Goal: Download file/media

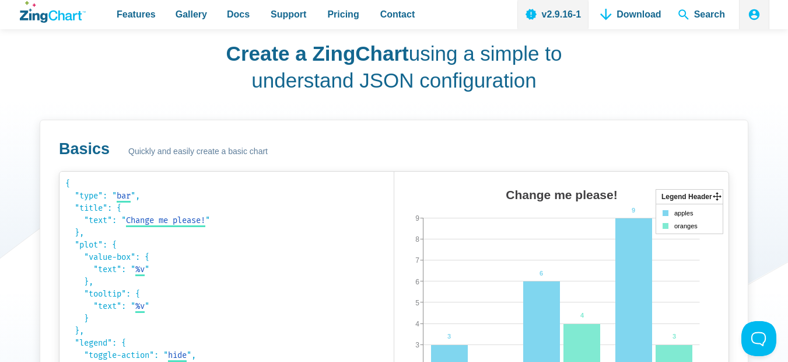
scroll to position [562, 0]
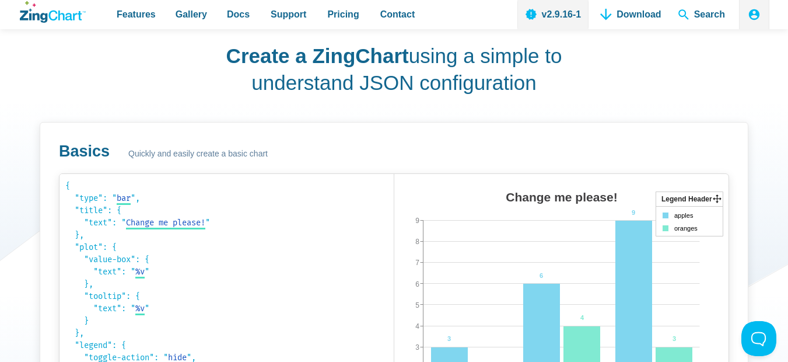
click at [333, 113] on div "Create a ZingChart using a simple to understand JSON configuration Basics Quick…" at bounding box center [394, 287] width 751 height 544
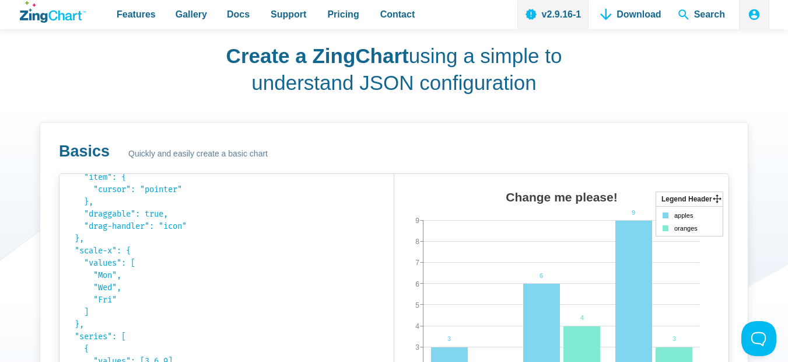
click at [343, 144] on div "Basics Quickly and easily create a basic chart" at bounding box center [394, 151] width 670 height 20
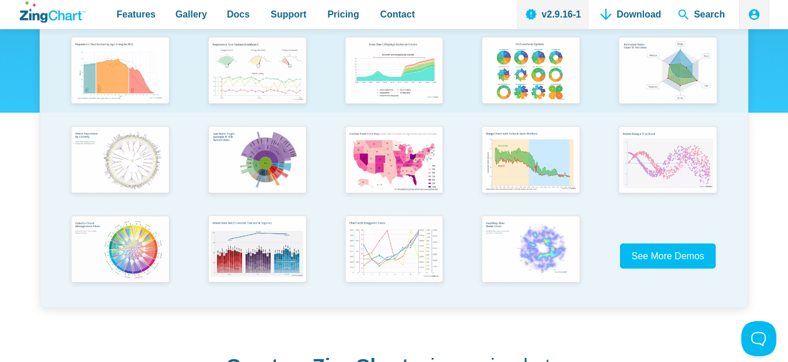
scroll to position [251, 0]
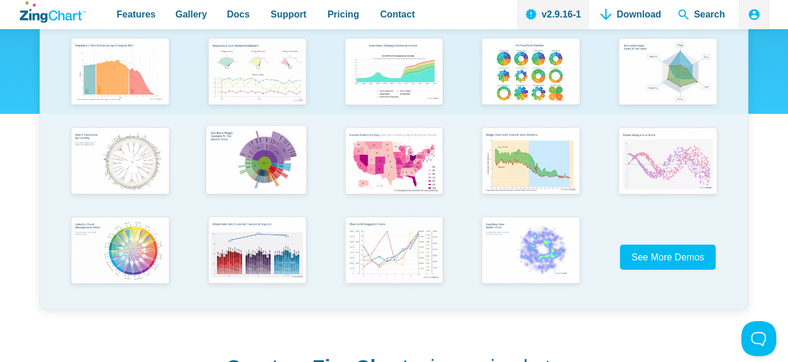
click at [250, 153] on img "App Content" at bounding box center [256, 161] width 113 height 81
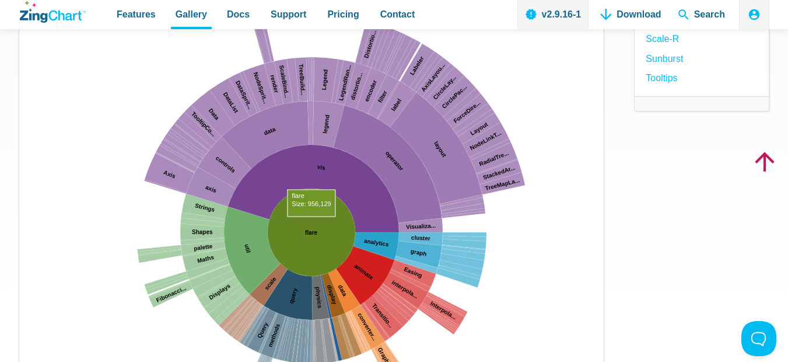
drag, startPoint x: 312, startPoint y: 228, endPoint x: 351, endPoint y: 184, distance: 58.7
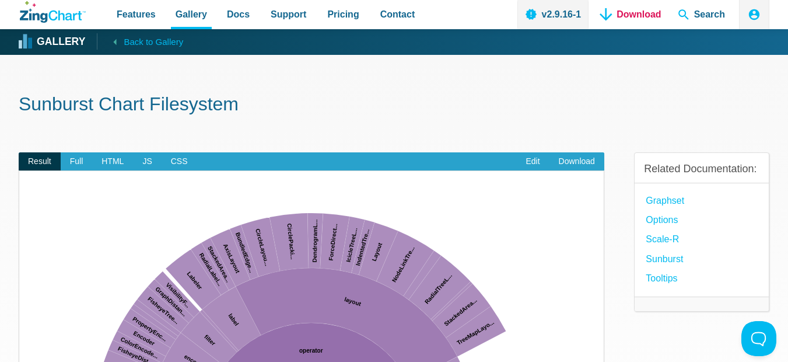
click at [621, 16] on link "Download" at bounding box center [631, 14] width 70 height 29
click at [72, 157] on span "Full" at bounding box center [77, 161] width 32 height 19
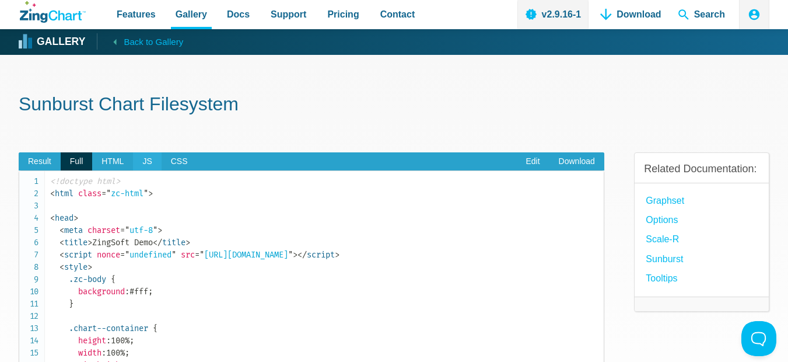
click at [145, 166] on span "JS" at bounding box center [147, 161] width 28 height 19
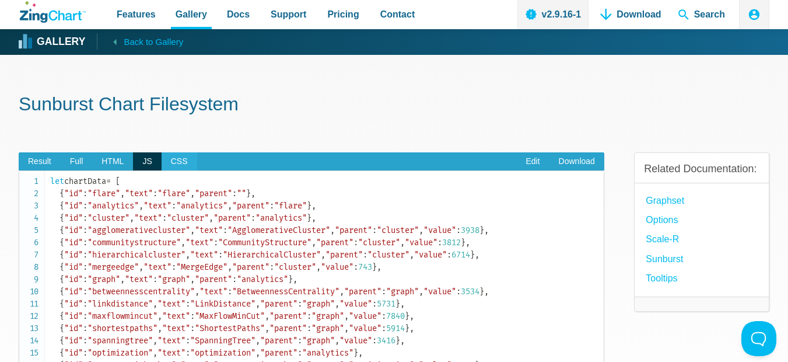
click at [186, 159] on span "CSS" at bounding box center [180, 161] width 36 height 19
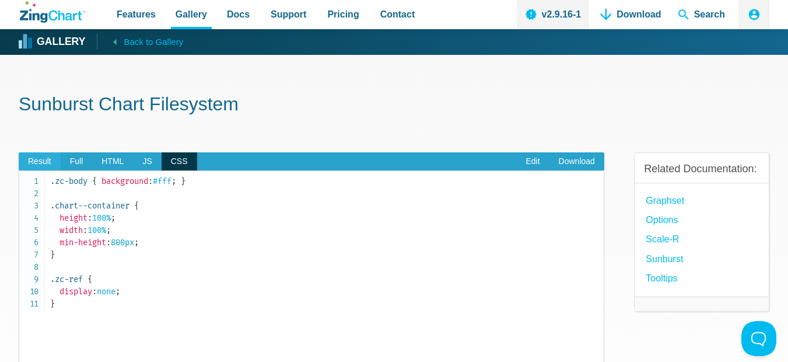
click at [33, 165] on span "Result" at bounding box center [40, 161] width 42 height 19
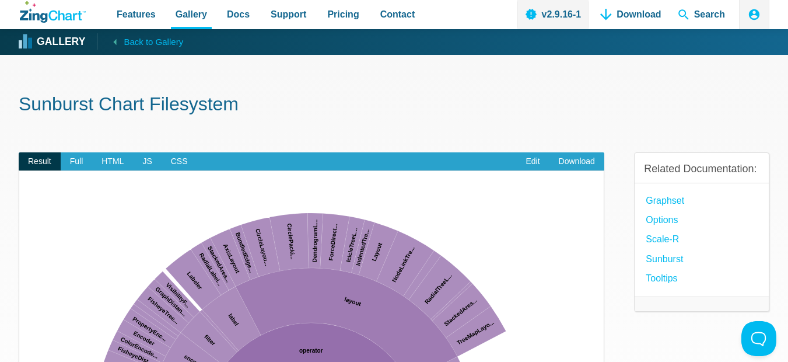
click at [414, 117] on h1 "Sunburst Chart Filesystem" at bounding box center [394, 105] width 751 height 26
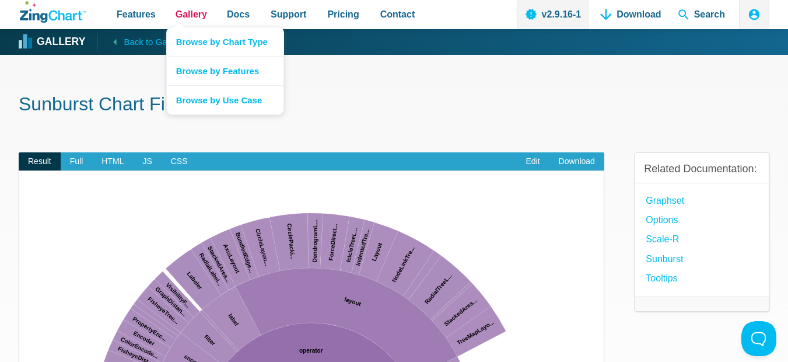
click at [184, 13] on span "Gallery" at bounding box center [192, 14] width 32 height 16
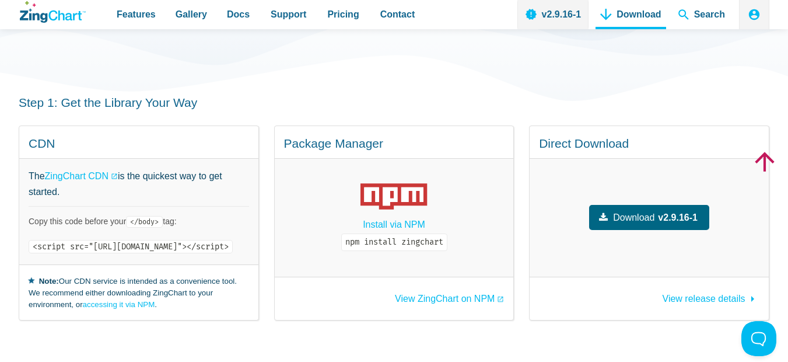
click at [655, 209] on span "Download" at bounding box center [633, 217] width 41 height 16
click at [529, 70] on div "Step 1: Get the Library Your Way CDN The ZingChart CDN is the quickest way to g…" at bounding box center [394, 207] width 751 height 300
click at [361, 88] on div "Step 1: Get the Library Your Way CDN The ZingChart CDN is the quickest way to g…" at bounding box center [394, 207] width 751 height 300
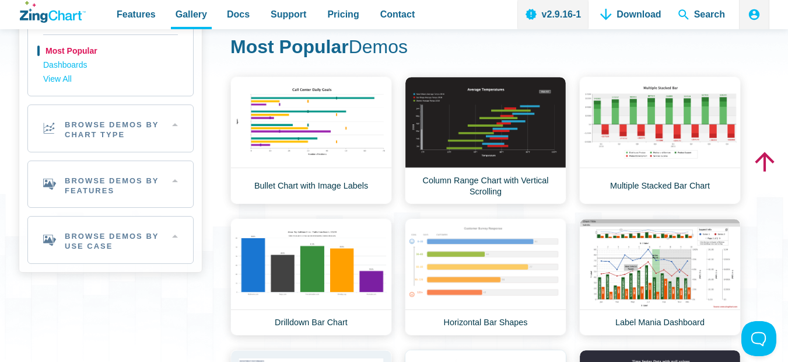
scroll to position [75, 0]
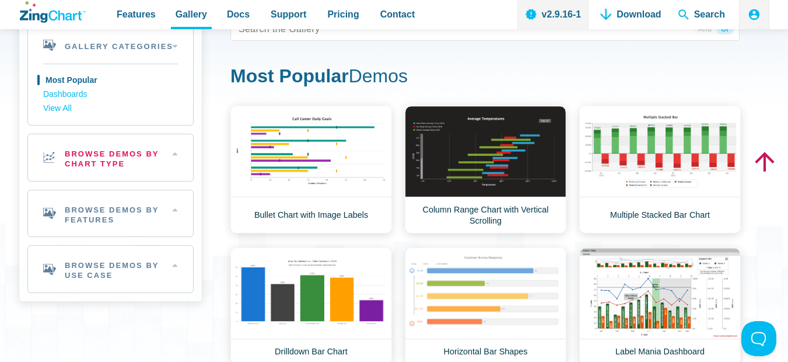
click at [127, 160] on h2 "Browse Demos By Chart Type" at bounding box center [110, 157] width 165 height 47
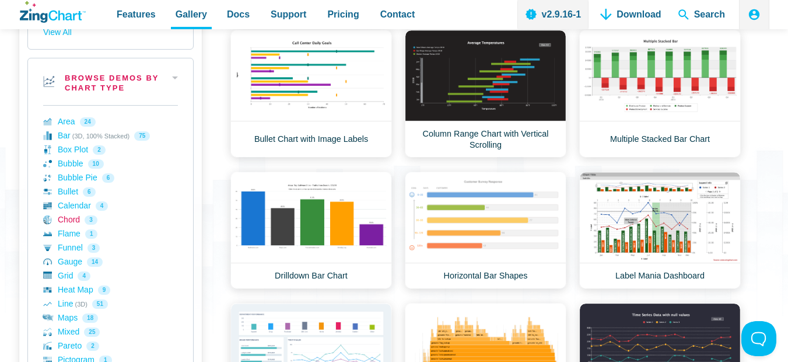
scroll to position [48, 0]
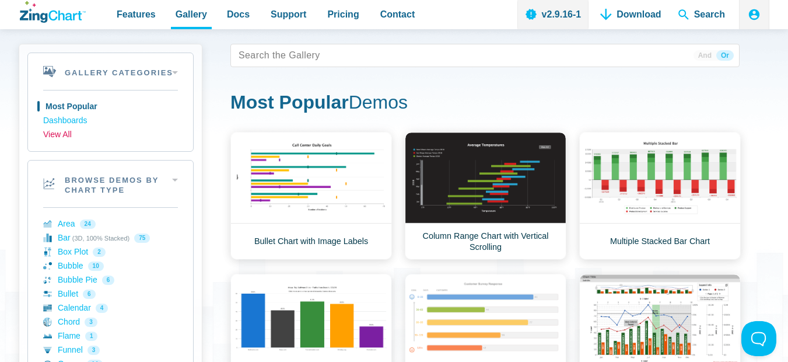
click at [58, 131] on link "View All" at bounding box center [110, 135] width 135 height 14
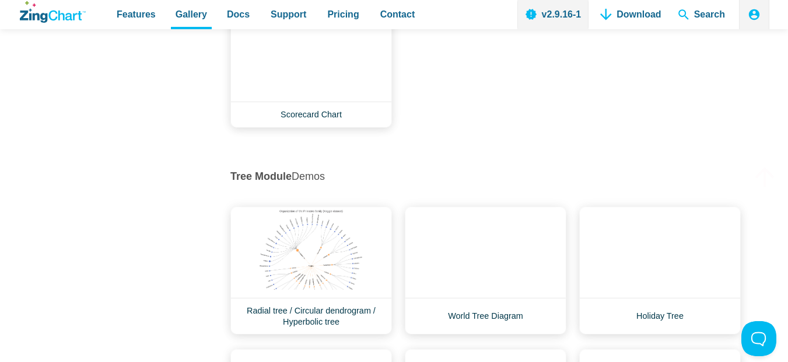
scroll to position [13909, 0]
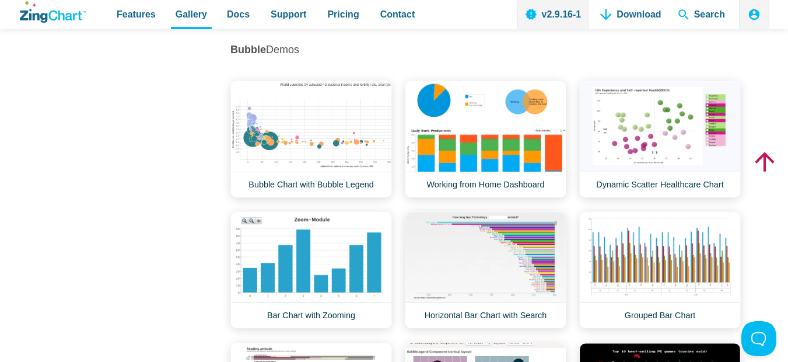
scroll to position [2015, 0]
